Goal: Task Accomplishment & Management: Complete application form

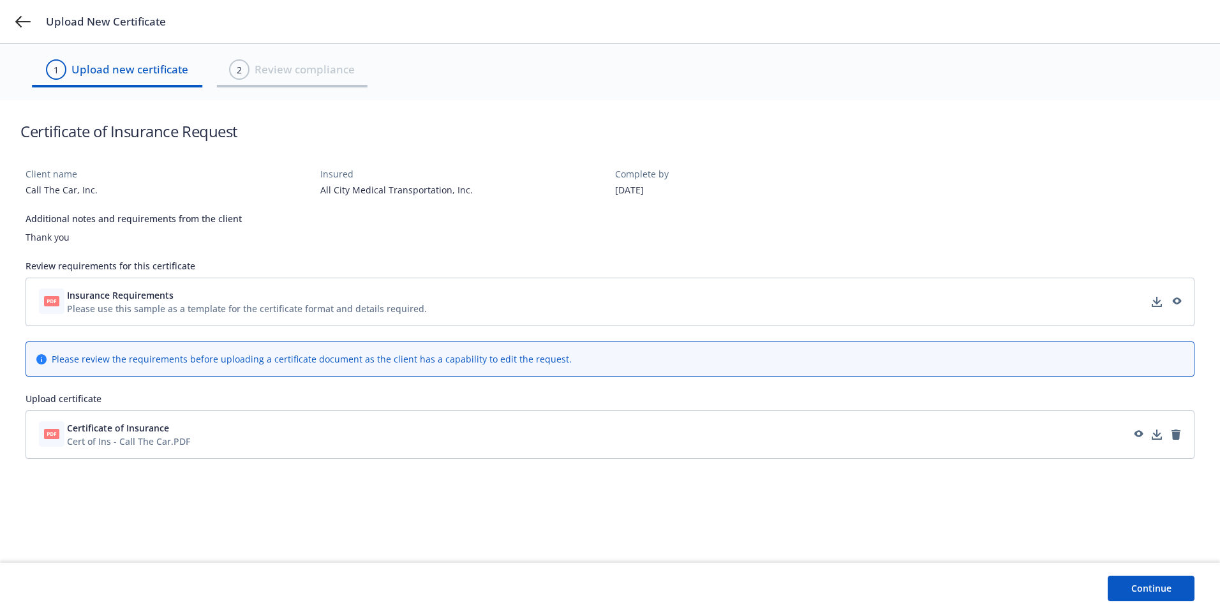
click at [1161, 596] on button "Continue" at bounding box center [1151, 589] width 87 height 26
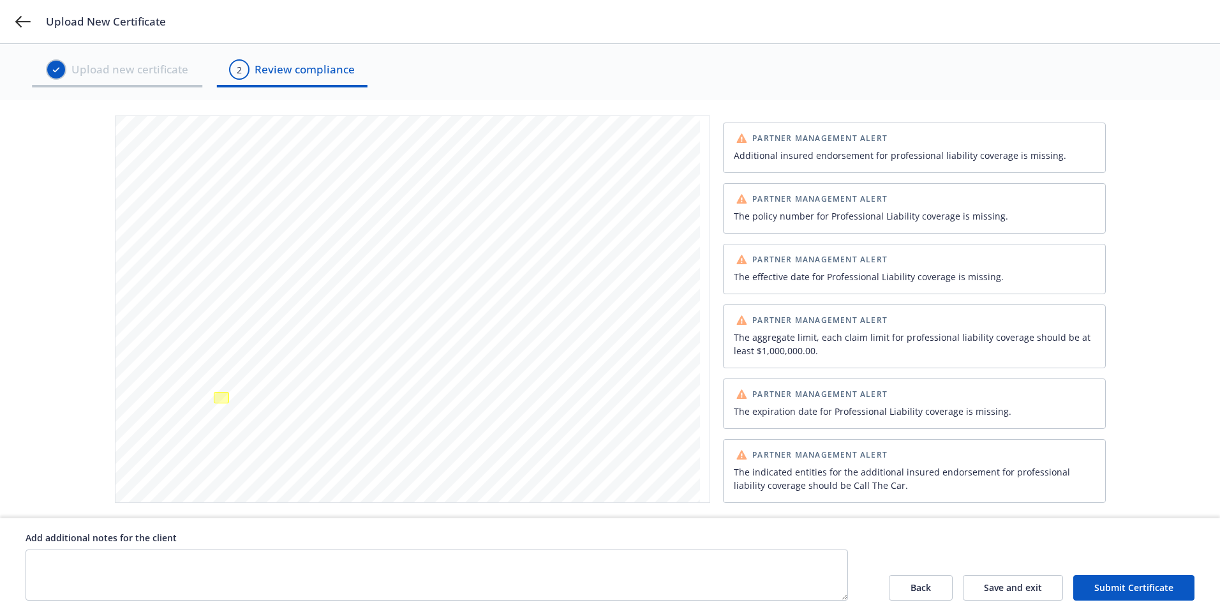
scroll to position [191, 0]
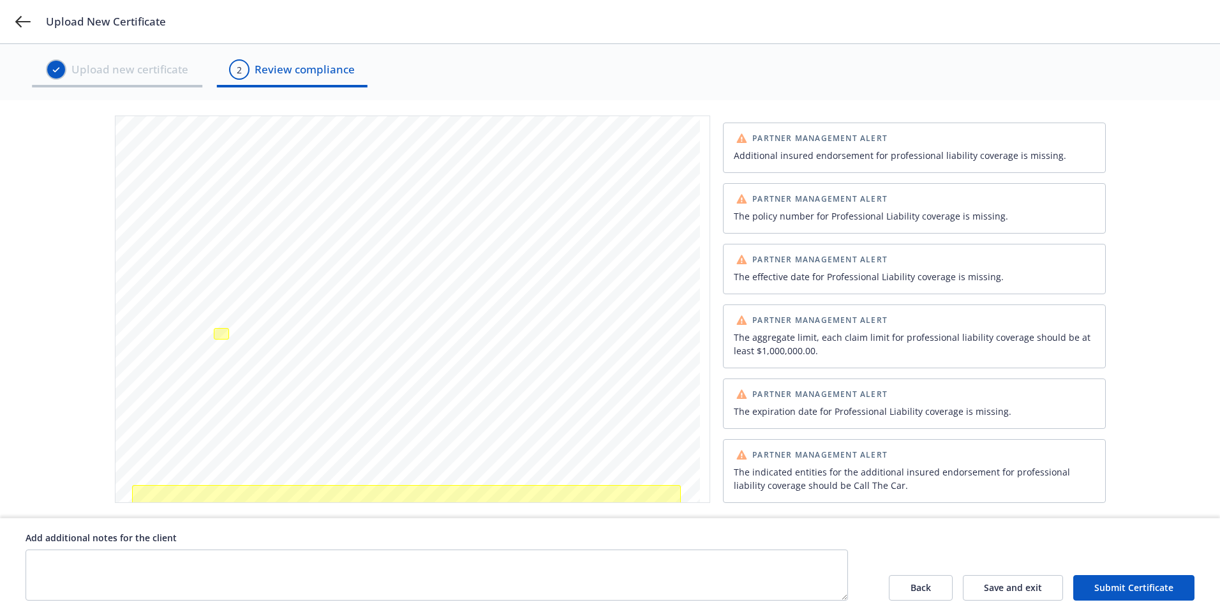
click at [1141, 593] on button "Submit Certificate" at bounding box center [1134, 588] width 121 height 26
